Goal: Find specific page/section: Find specific page/section

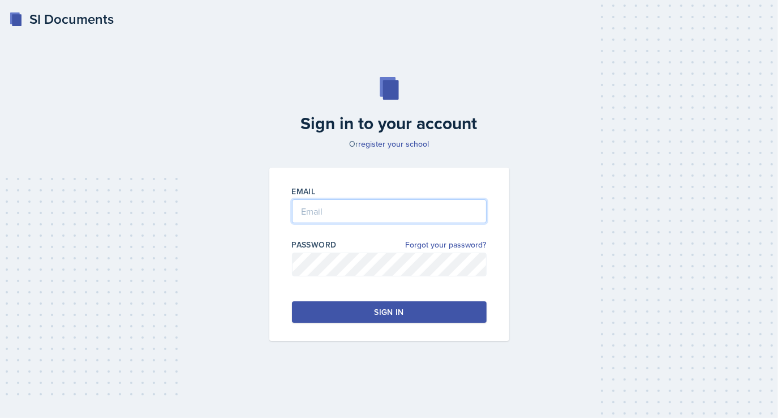
type input "[EMAIL_ADDRESS][DOMAIN_NAME]"
click at [389, 301] on button "Sign in" at bounding box center [389, 311] width 195 height 21
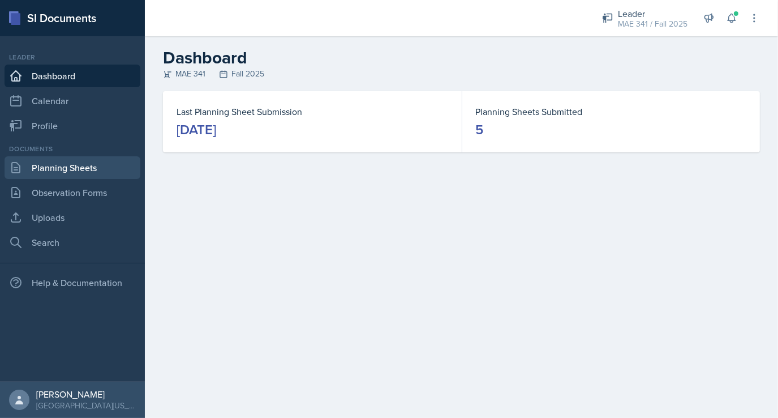
click at [76, 166] on link "Planning Sheets" at bounding box center [73, 167] width 136 height 23
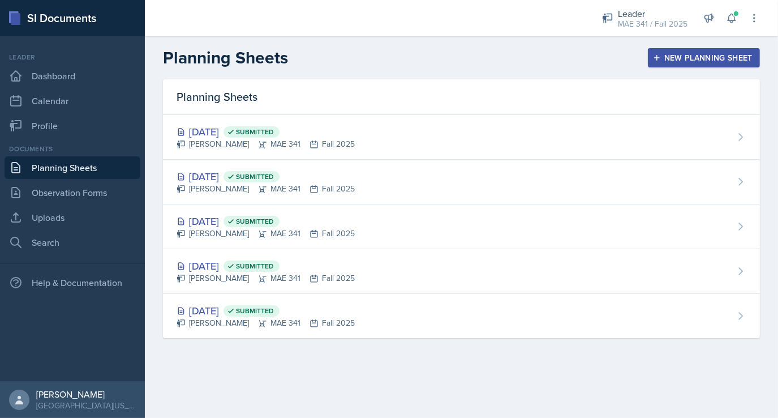
click at [726, 70] on header "Planning Sheets New Planning Sheet" at bounding box center [461, 57] width 633 height 43
click at [720, 58] on div "New Planning Sheet" at bounding box center [703, 57] width 97 height 9
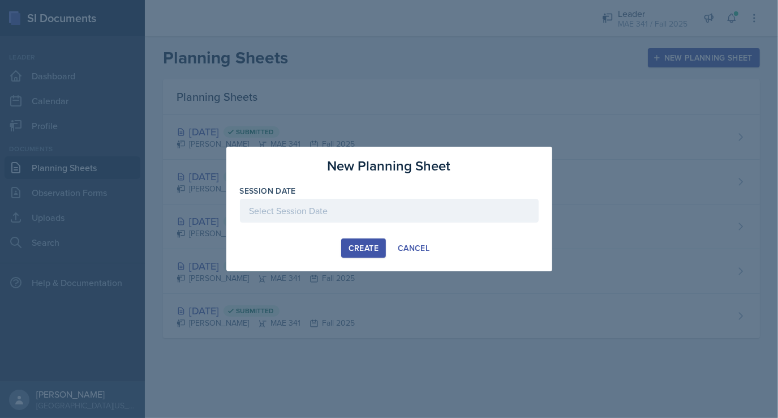
click at [370, 209] on div at bounding box center [389, 211] width 299 height 24
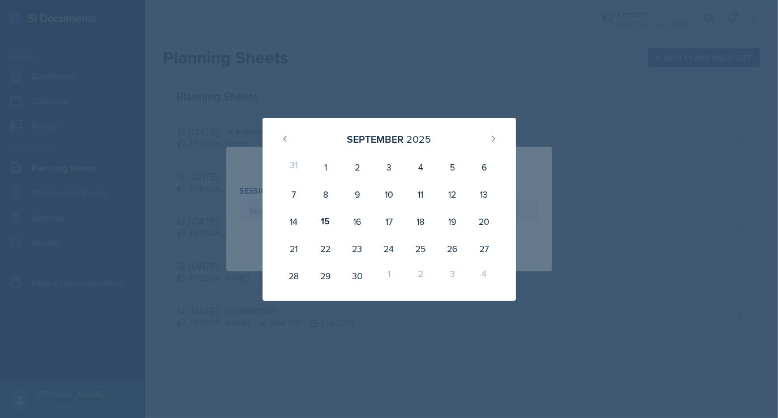
click at [290, 84] on div at bounding box center [389, 209] width 778 height 418
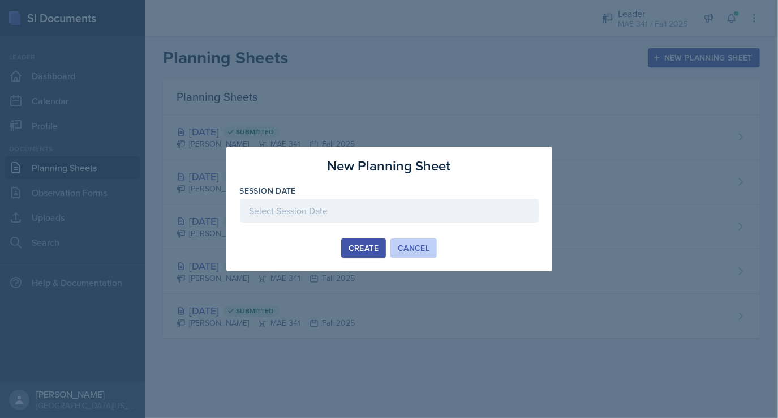
click at [412, 249] on div "Cancel" at bounding box center [414, 247] width 32 height 9
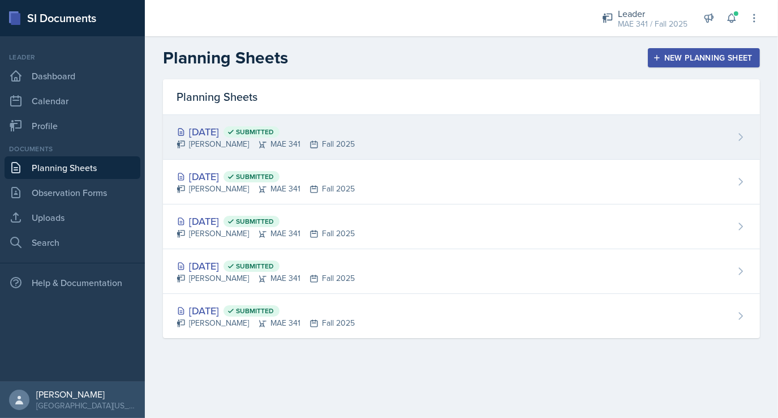
click at [395, 141] on div "[DATE] Submitted [PERSON_NAME] MAE 341 Fall 2025" at bounding box center [461, 137] width 597 height 45
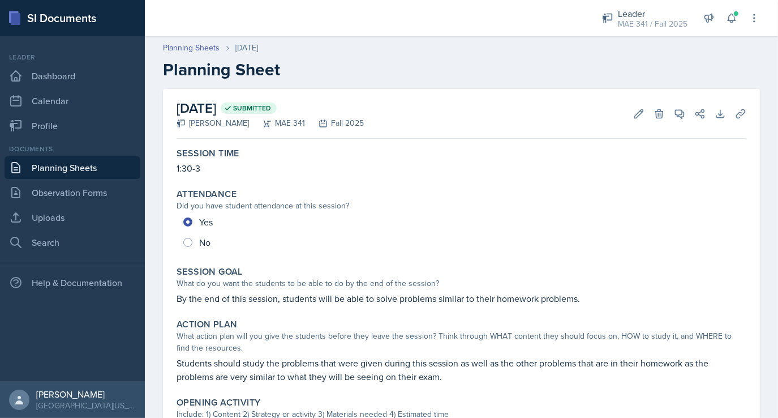
click at [438, 177] on div "Session Time 1:30-3" at bounding box center [461, 161] width 579 height 36
click at [48, 200] on link "Observation Forms" at bounding box center [73, 192] width 136 height 23
